Goal: Leave review/rating: Share an evaluation or opinion about a product, service, or content

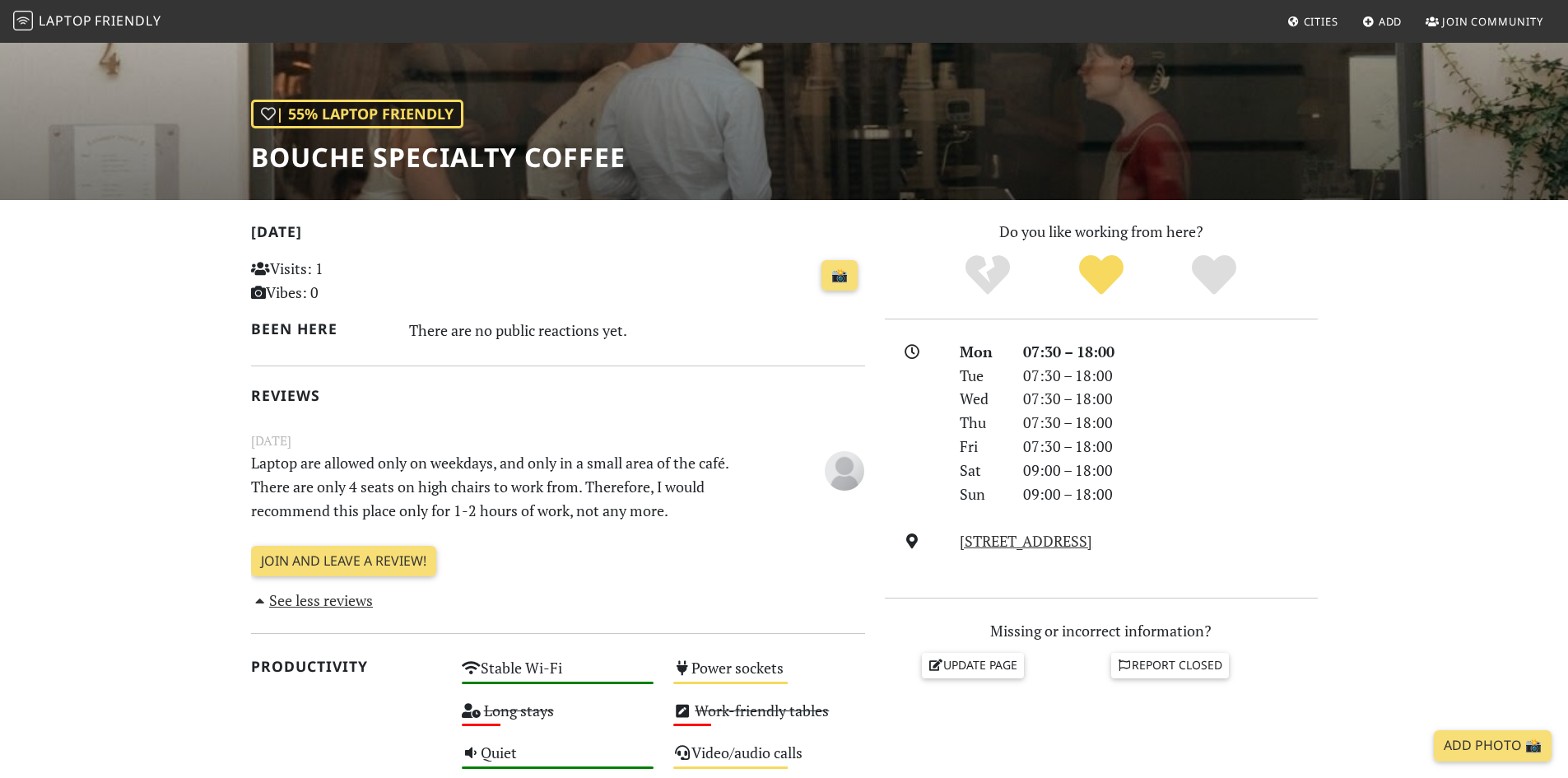
select select "English"
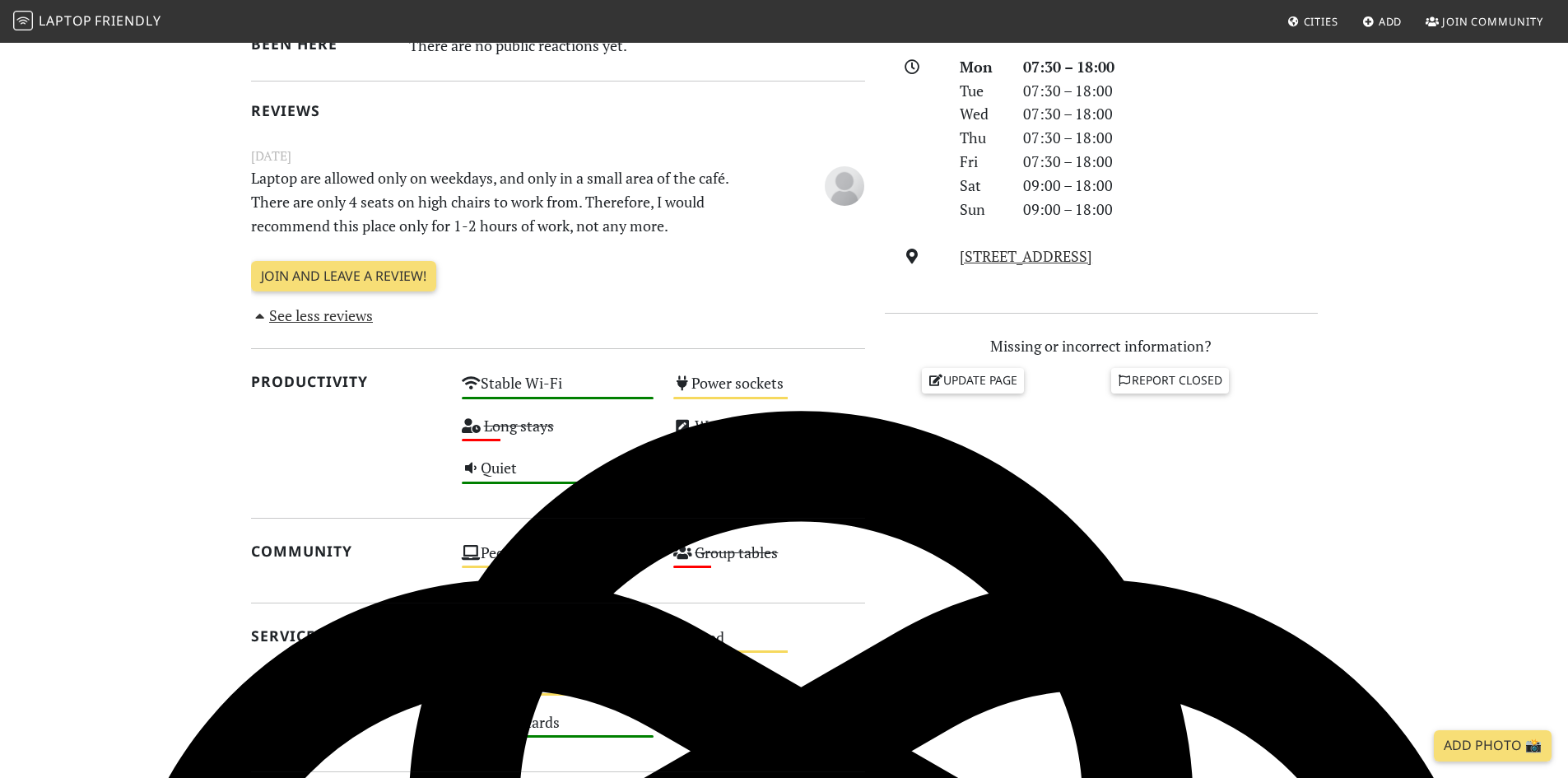
scroll to position [494, 0]
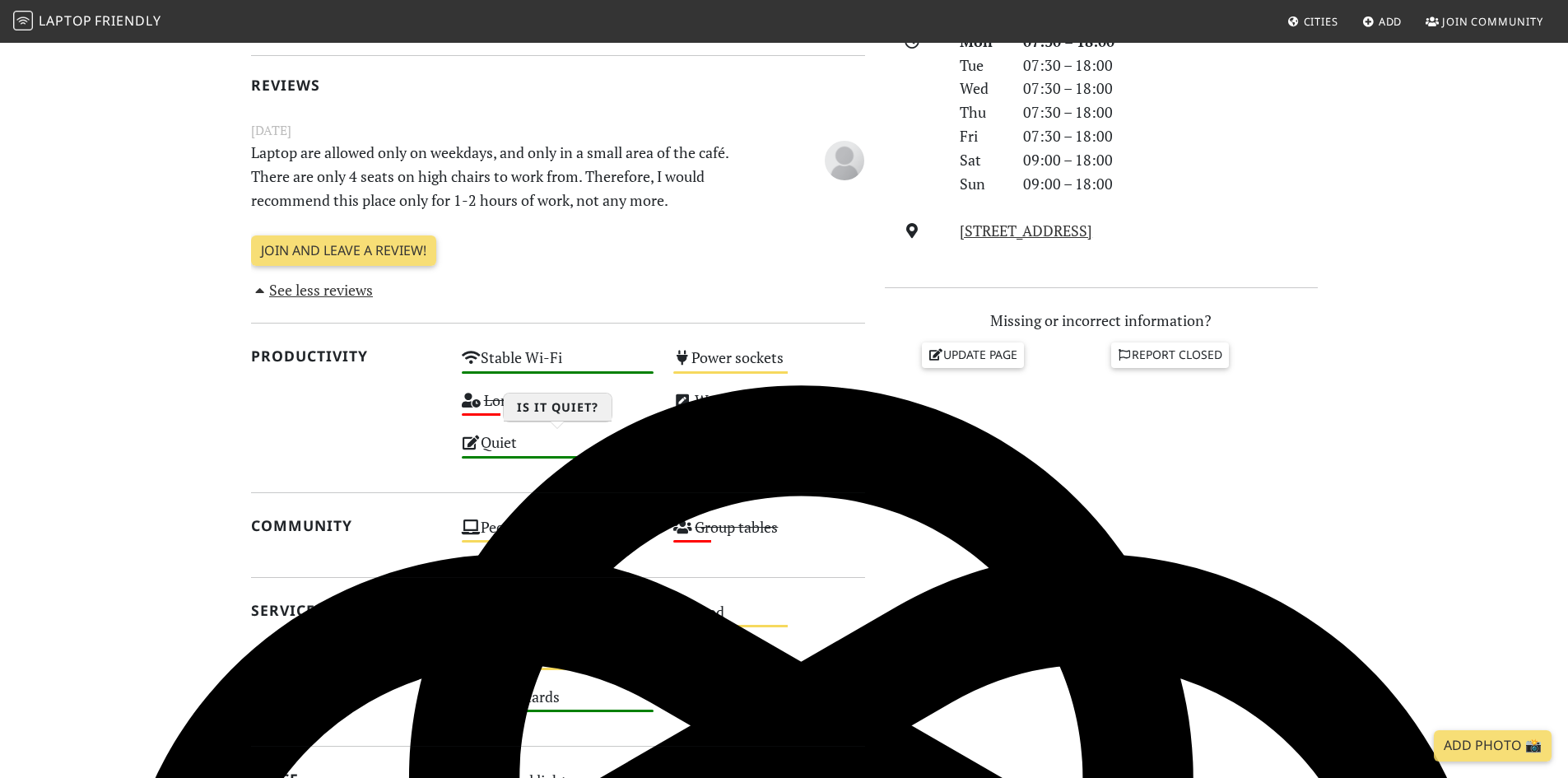
click at [497, 448] on div "Quiet High" at bounding box center [558, 450] width 212 height 42
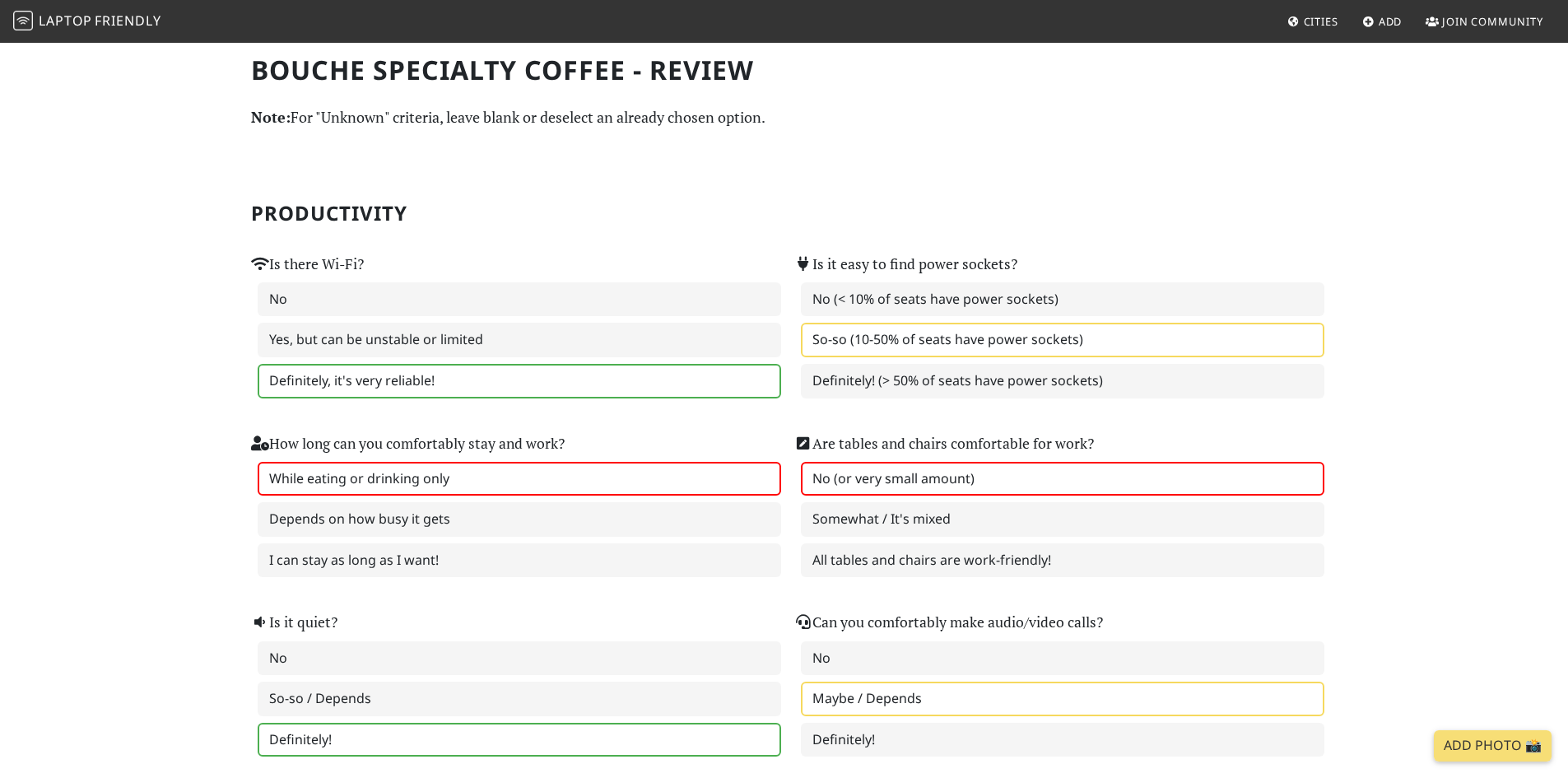
select select "English"
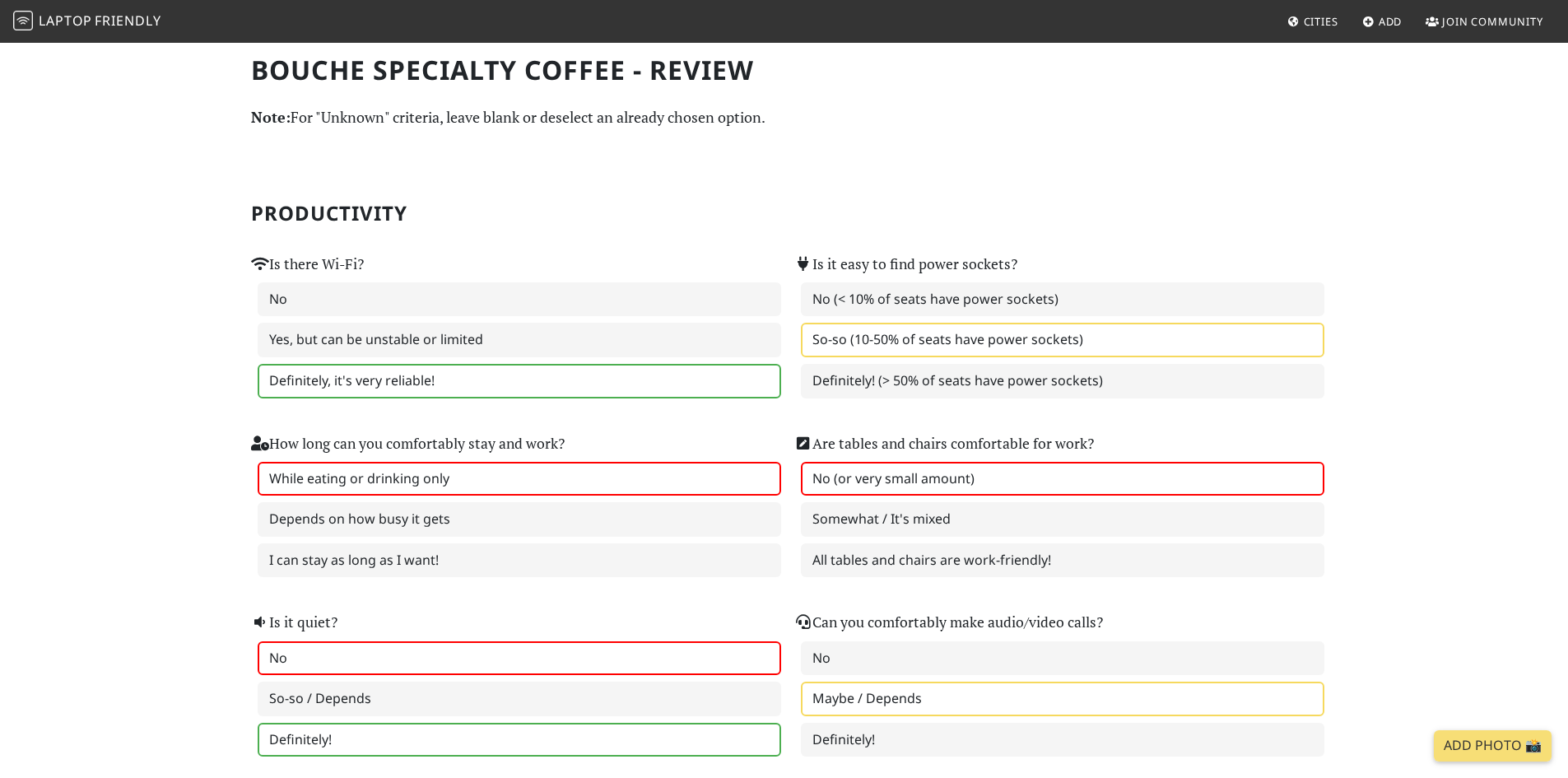
click at [320, 655] on label "No" at bounding box center [518, 658] width 523 height 35
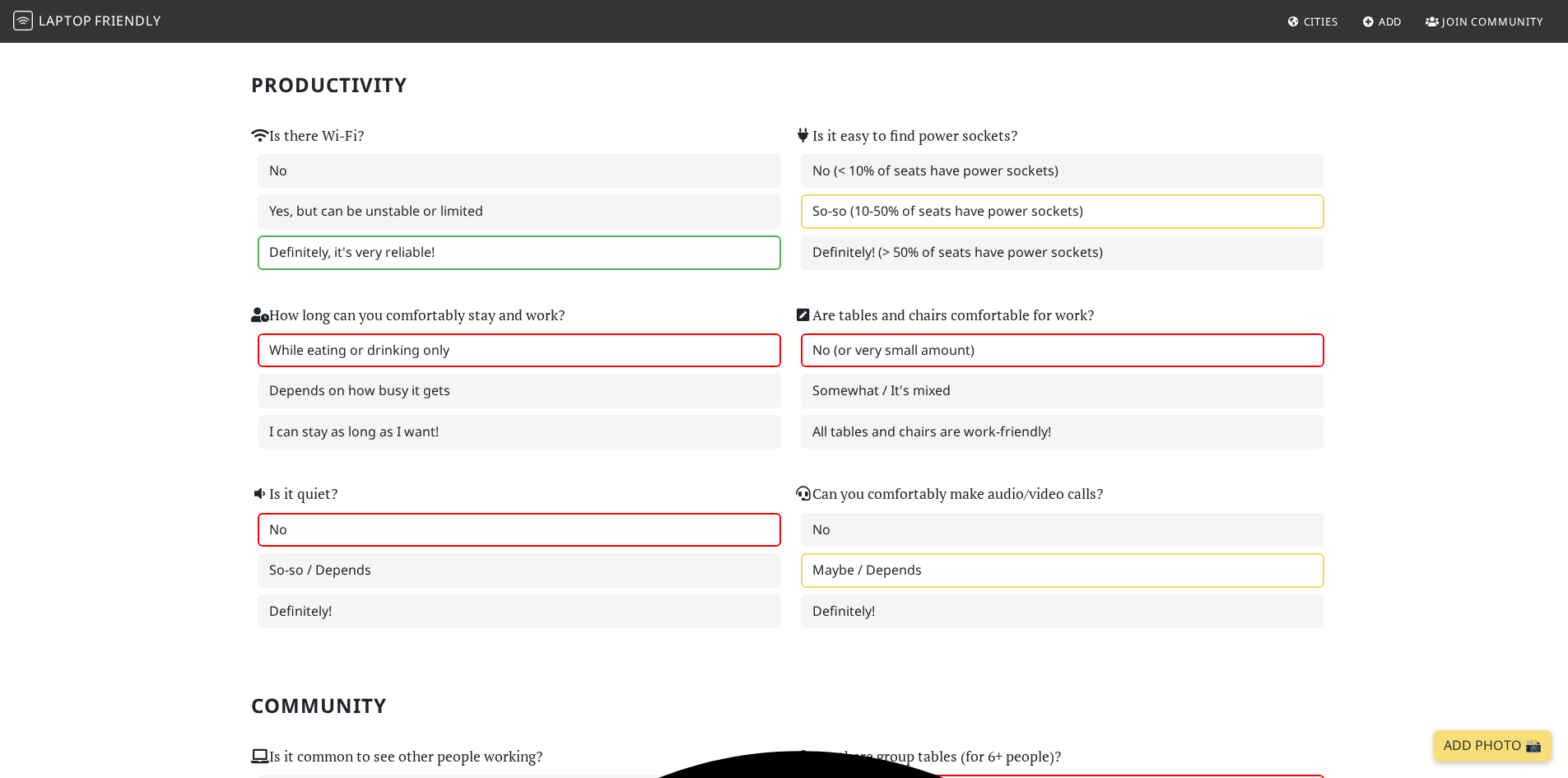
scroll to position [164, 0]
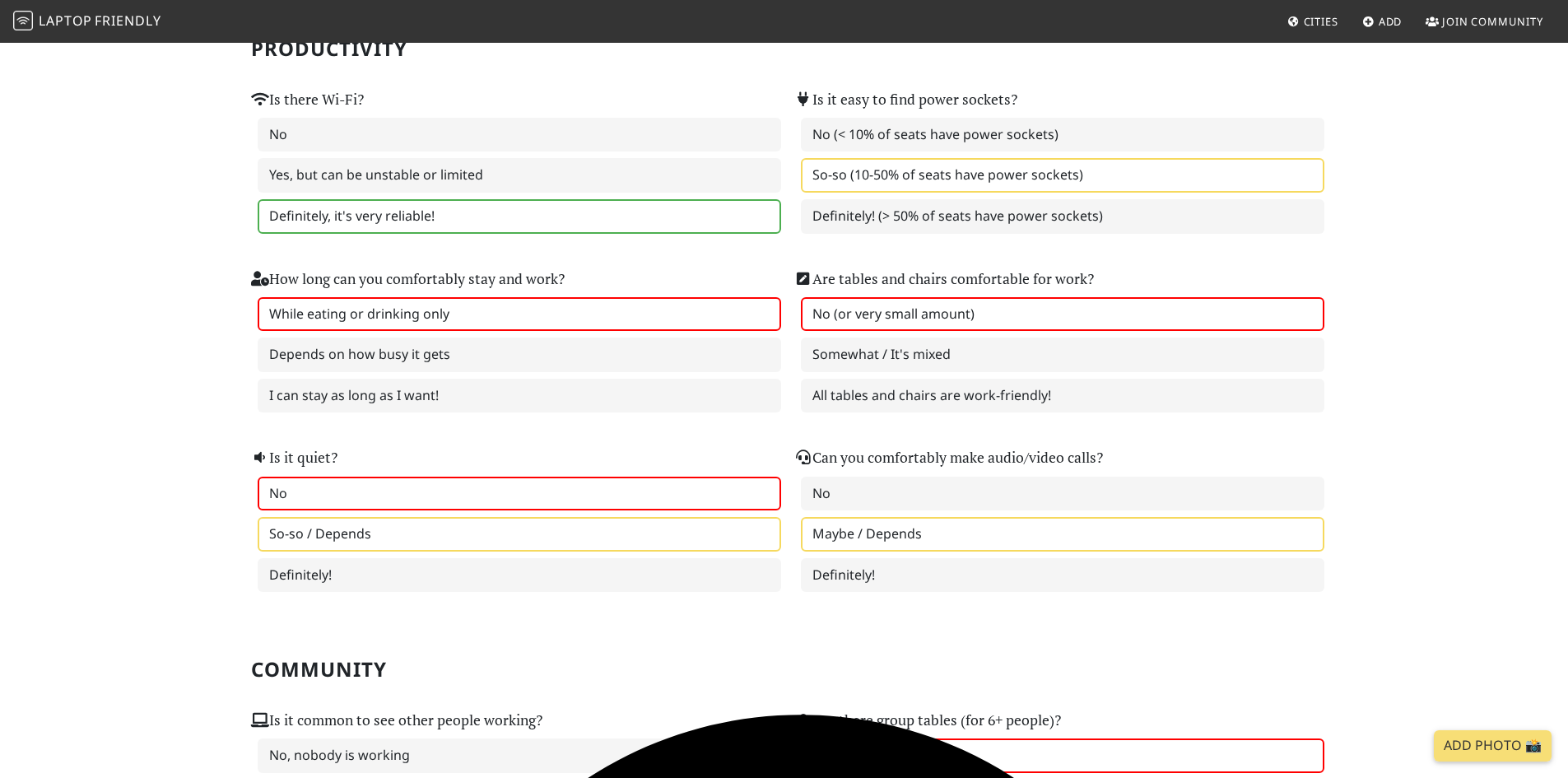
click at [580, 528] on label "So-so / Depends" at bounding box center [518, 534] width 523 height 35
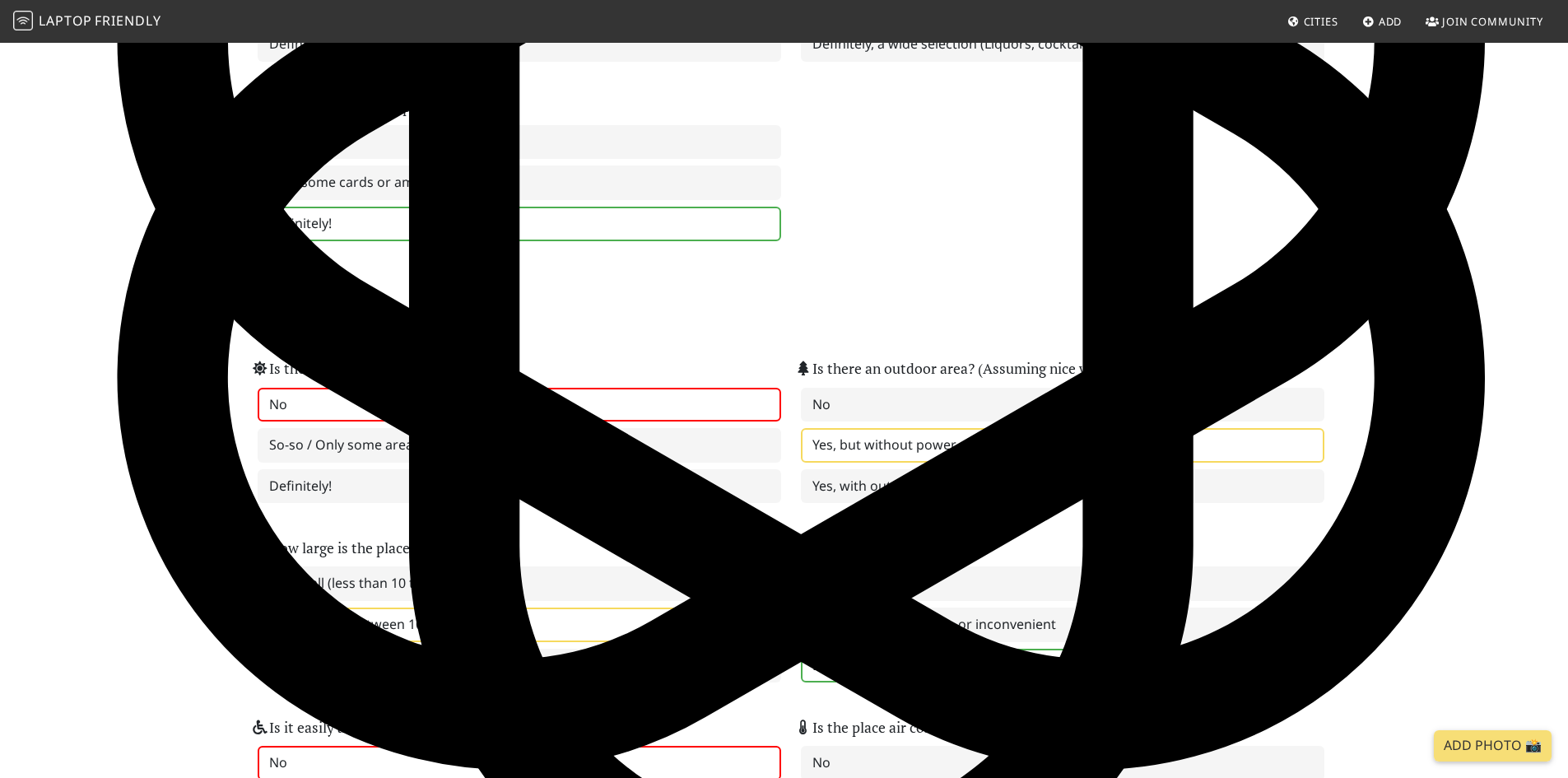
scroll to position [1482, 0]
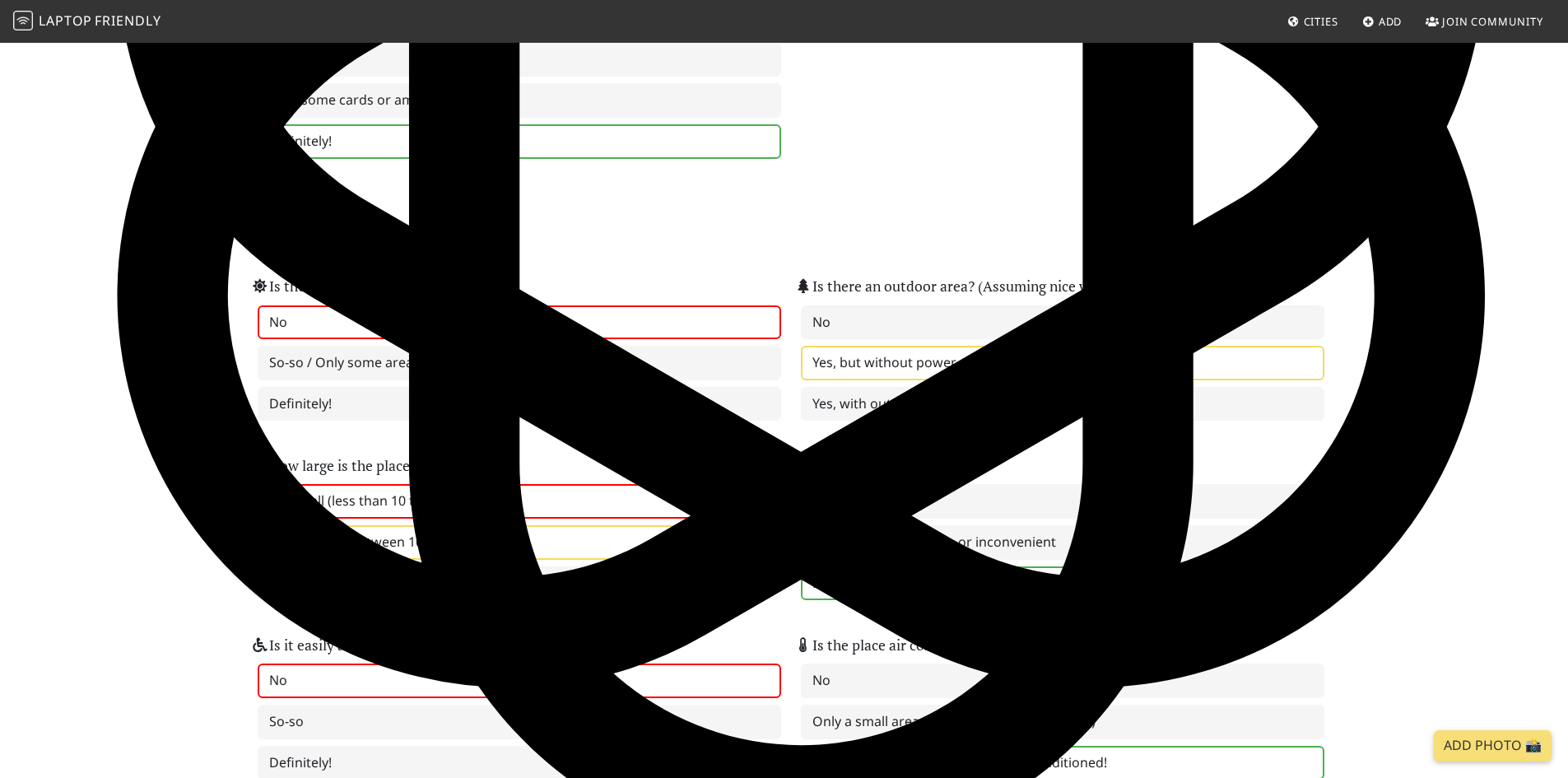
click at [352, 505] on label "It's small (less than 10 tables)" at bounding box center [518, 501] width 523 height 35
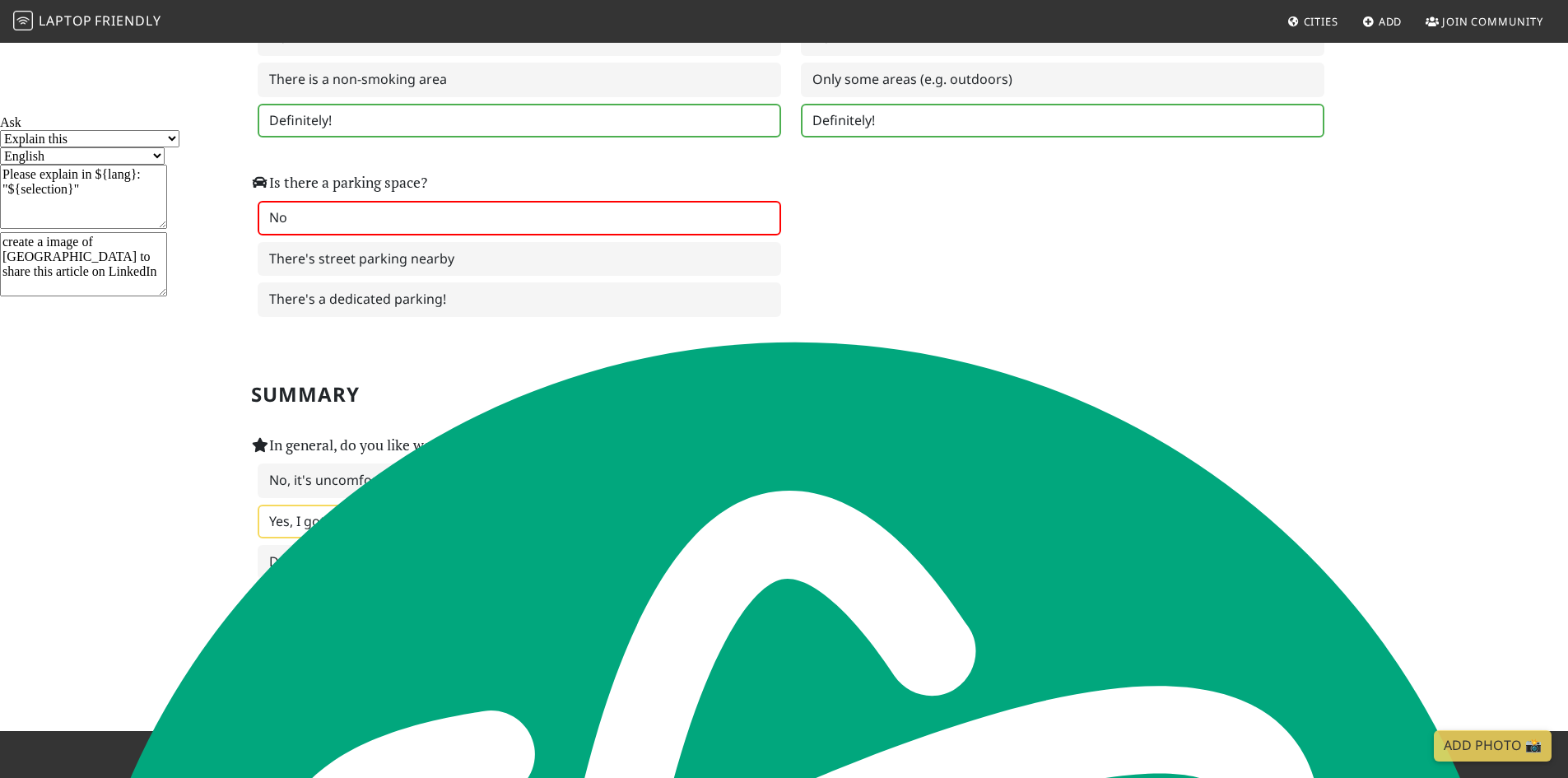
scroll to position [2306, 0]
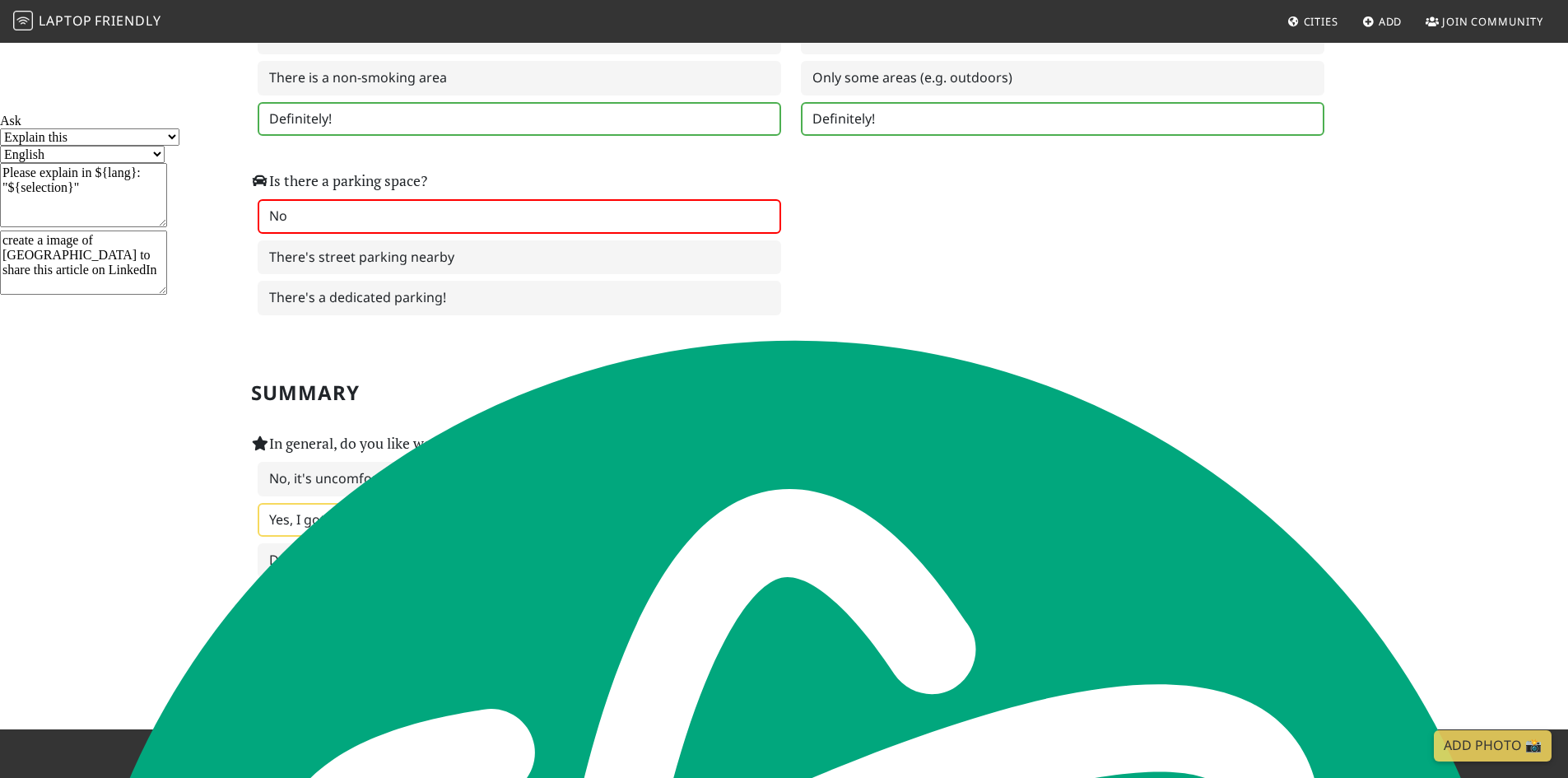
click at [320, 647] on input "Submit review" at bounding box center [327, 643] width 152 height 39
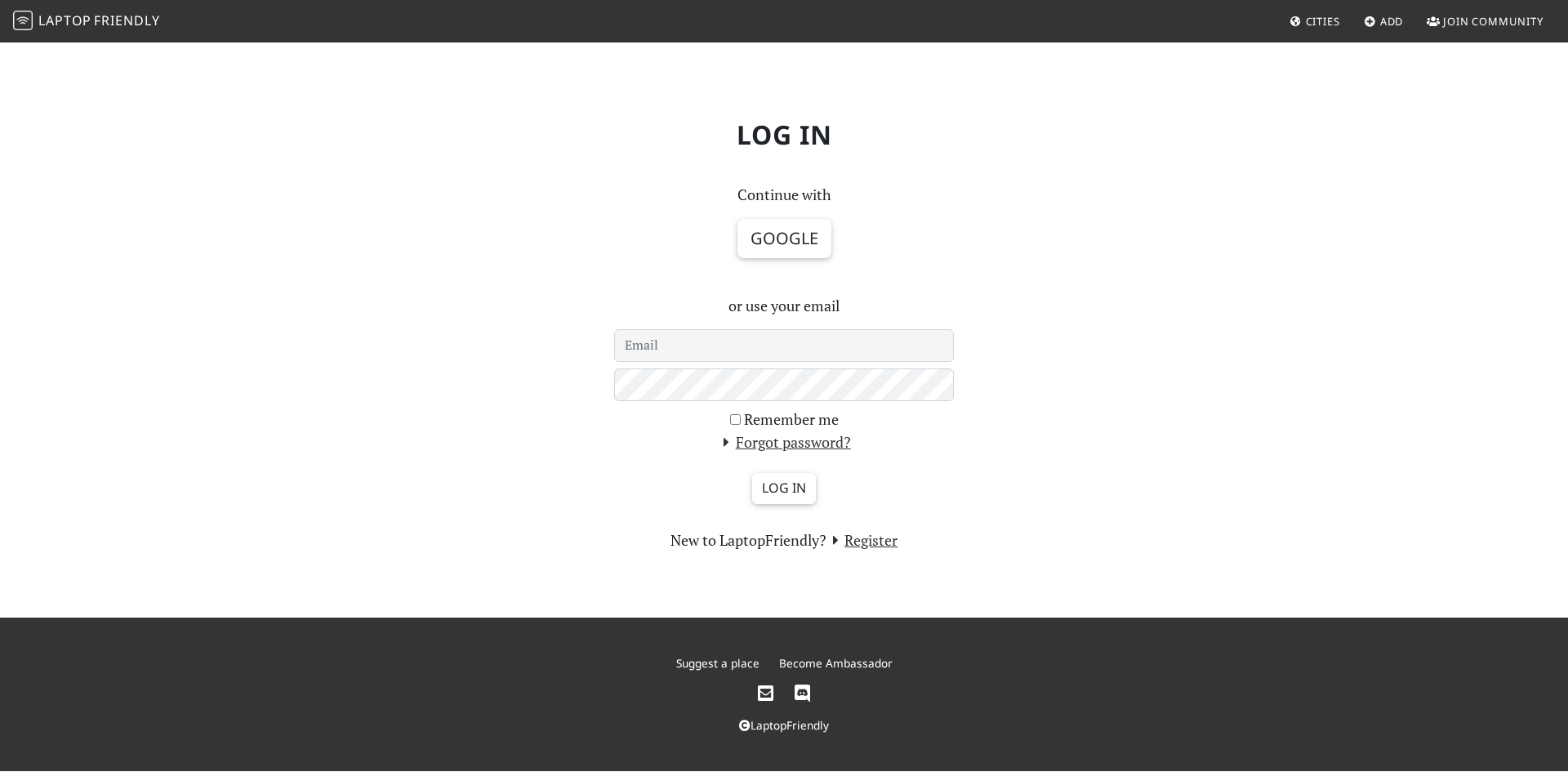
select select "English"
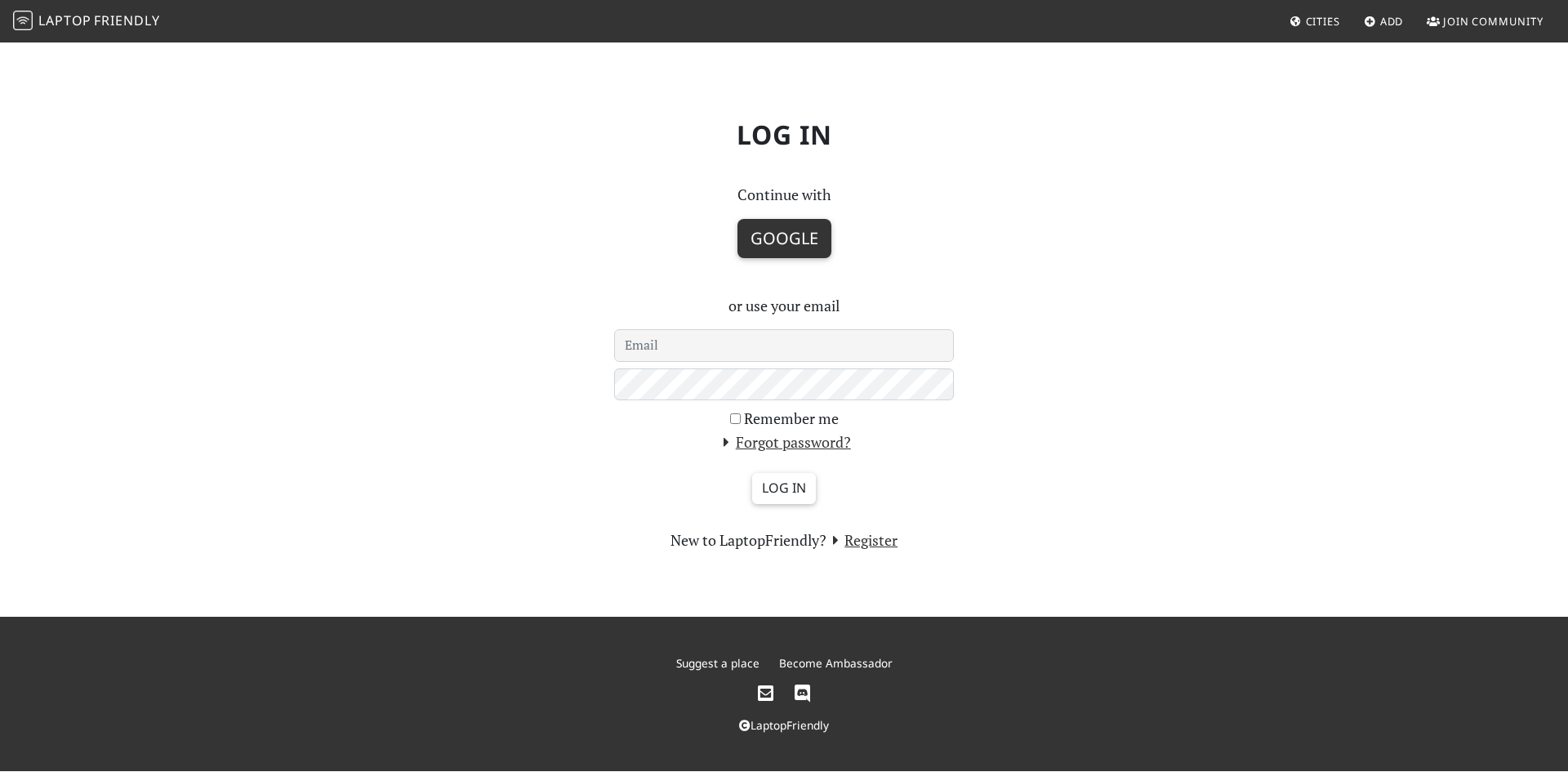
click at [808, 245] on button "Google" at bounding box center [784, 238] width 94 height 39
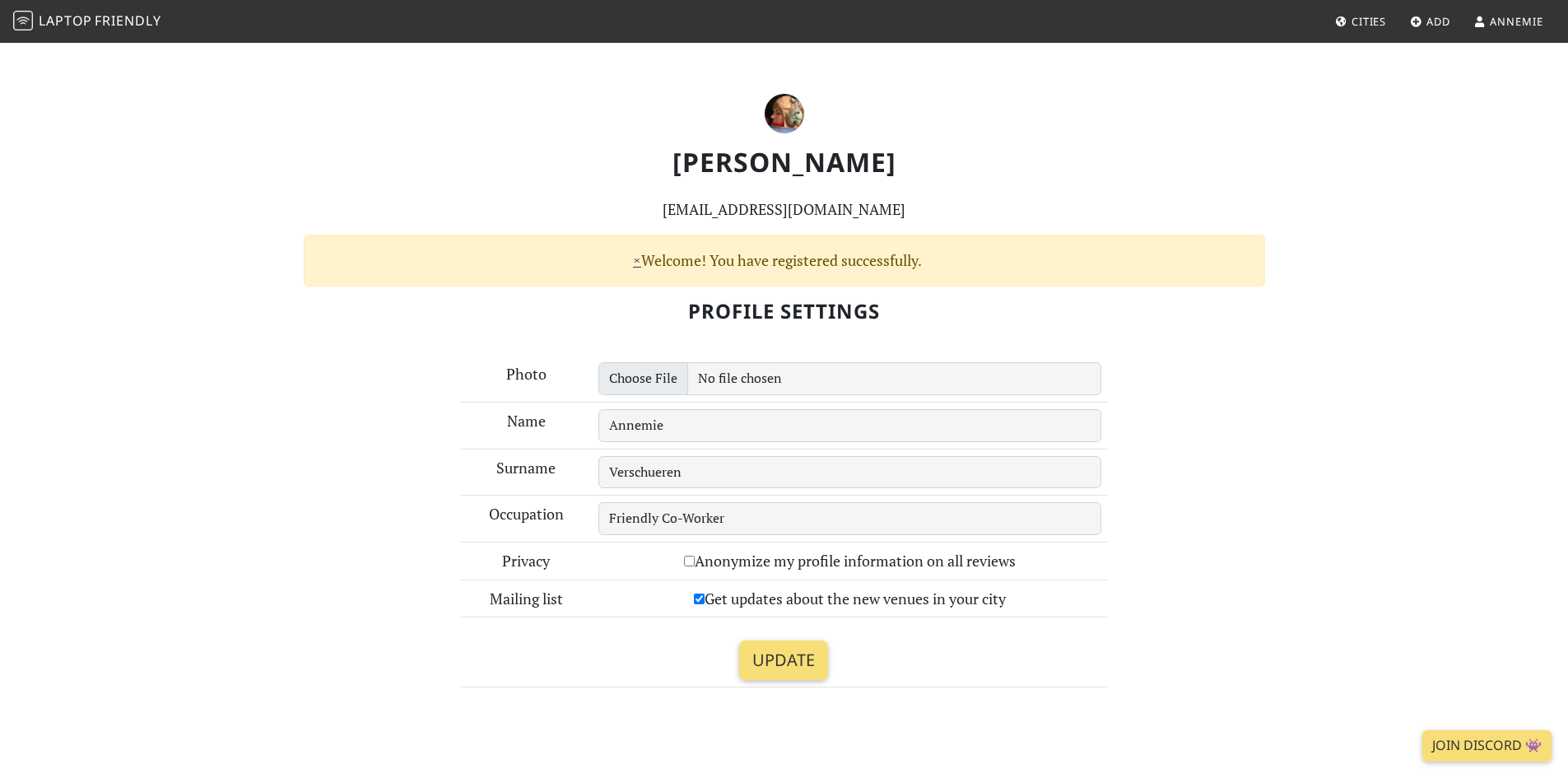
select select "English"
click at [686, 561] on input "Anonymize my profile information on all reviews" at bounding box center [689, 562] width 11 height 11
checkbox input "true"
click at [789, 660] on input "Update" at bounding box center [783, 660] width 89 height 39
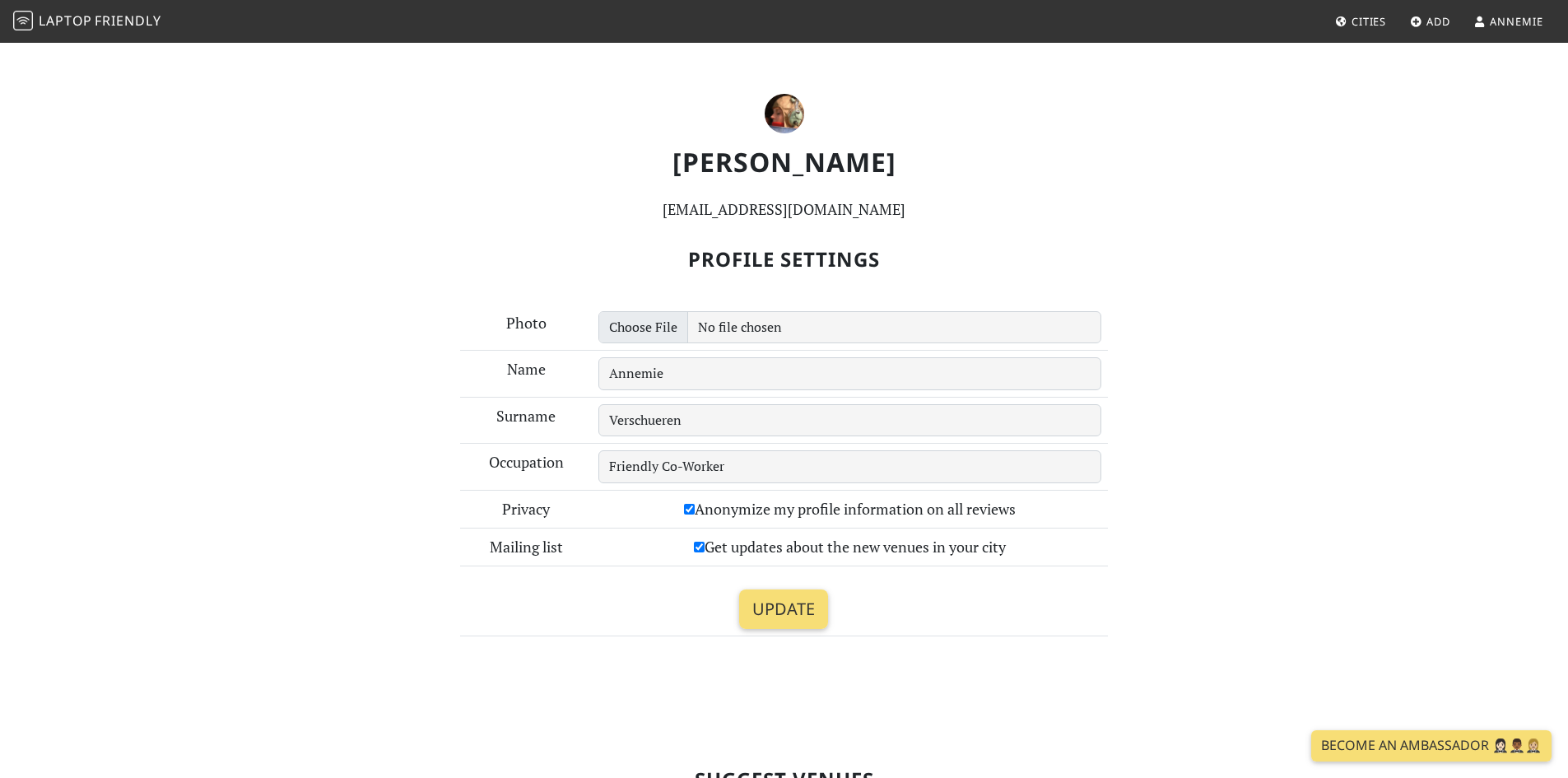
select select "English"
click at [688, 541] on div "Get updates about the new venues in your city" at bounding box center [850, 547] width 503 height 24
click at [696, 546] on input "Get updates about the new venues in your city" at bounding box center [699, 547] width 11 height 11
checkbox input "false"
click at [782, 600] on input "Update" at bounding box center [783, 609] width 89 height 39
